Goal: Task Accomplishment & Management: Use online tool/utility

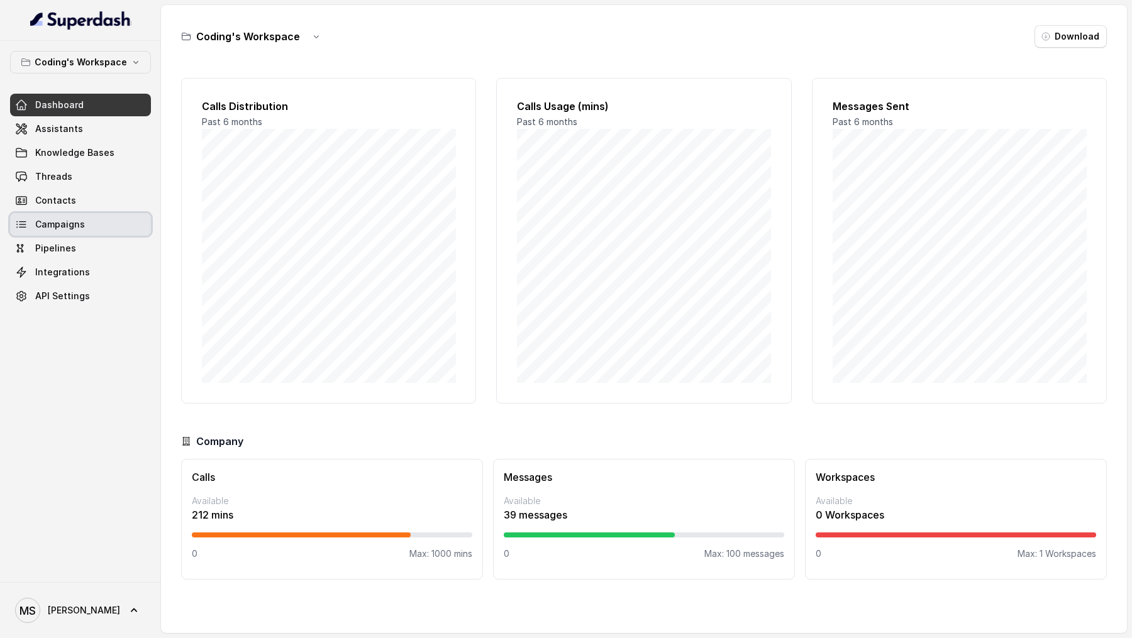
click at [60, 223] on span "Campaigns" at bounding box center [60, 224] width 50 height 13
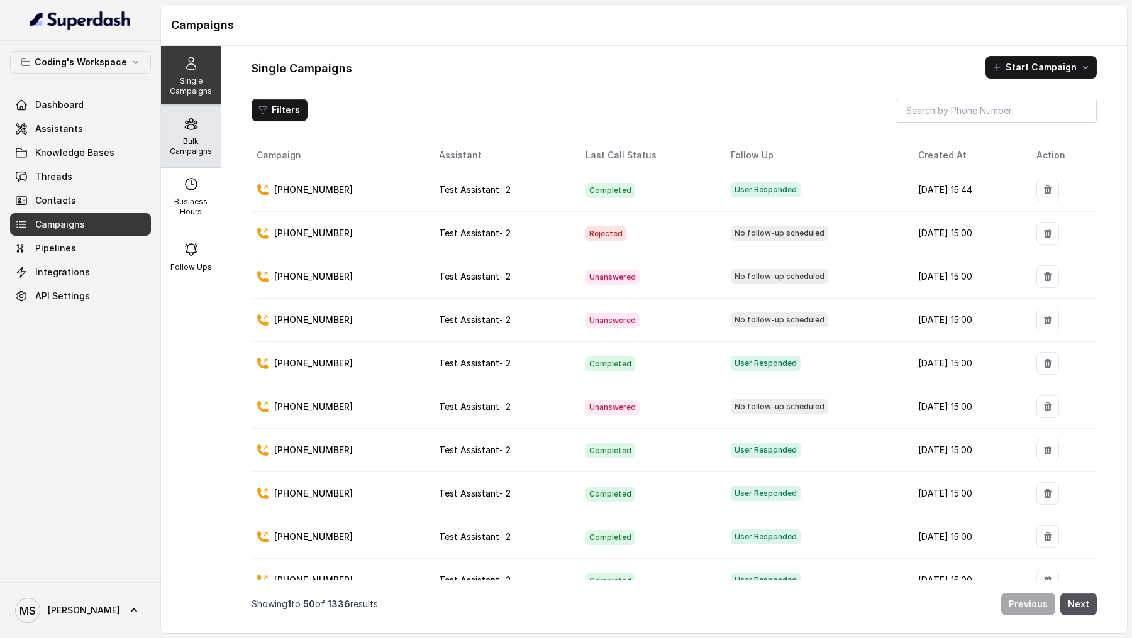
click at [205, 121] on div "Bulk Campaigns" at bounding box center [191, 136] width 60 height 60
